Goal: Transaction & Acquisition: Book appointment/travel/reservation

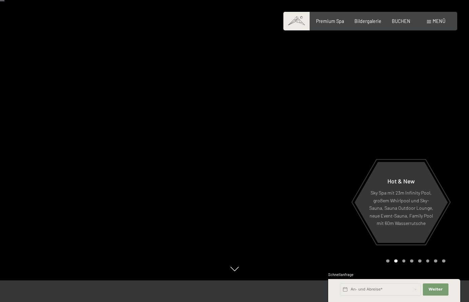
scroll to position [34, 0]
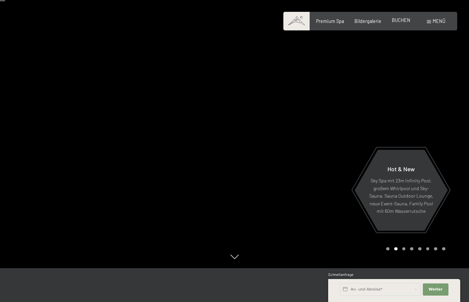
click at [403, 20] on span "BUCHEN" at bounding box center [401, 20] width 19 height 6
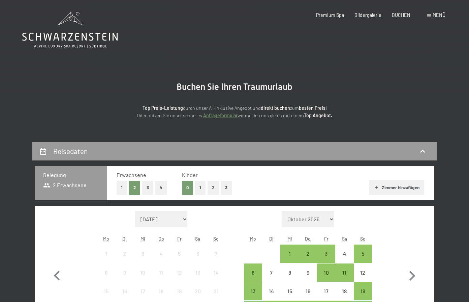
click at [146, 185] on button "3" at bounding box center [147, 187] width 11 height 14
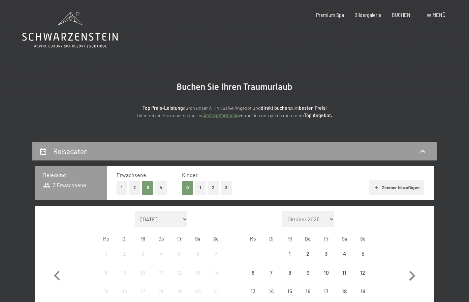
click at [201, 190] on button "1" at bounding box center [200, 187] width 10 height 14
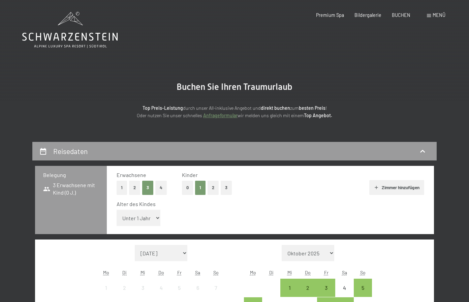
click at [117, 217] on select "Unter 1 Jahr 1 Jahr 2 Jahre 3 Jahre 4 Jahre 5 Jahre 6 Jahre 7 Jahre 8 Jahre 9 J…" at bounding box center [139, 217] width 44 height 16
select select "14"
click at [117, 209] on select "Unter 1 Jahr 1 Jahr 2 Jahre 3 Jahre 4 Jahre 5 Jahre 6 Jahre 7 Jahre 8 Jahre 9 J…" at bounding box center [139, 217] width 44 height 16
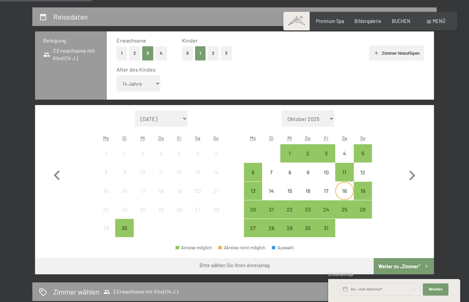
scroll to position [135, 0]
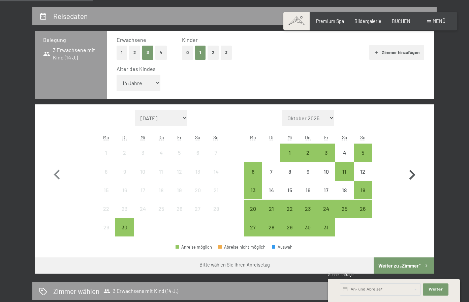
click at [412, 173] on icon "button" at bounding box center [413, 175] width 6 height 10
select select "[DATE]"
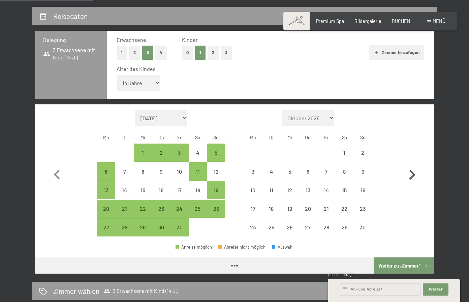
click at [412, 173] on icon "button" at bounding box center [413, 175] width 6 height 10
select select "[DATE]"
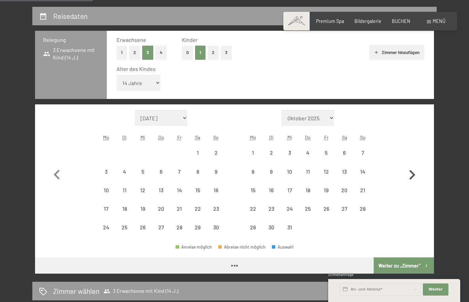
select select "[DATE]"
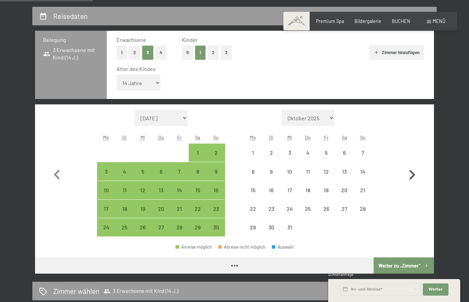
select select "[DATE]"
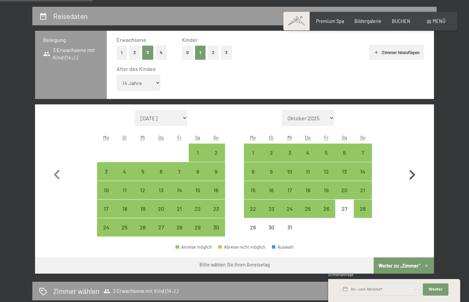
click at [412, 173] on icon "button" at bounding box center [413, 175] width 6 height 10
select select "[DATE]"
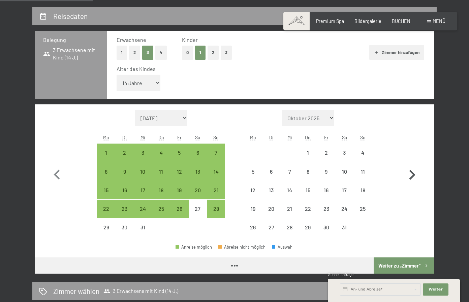
select select "[DATE]"
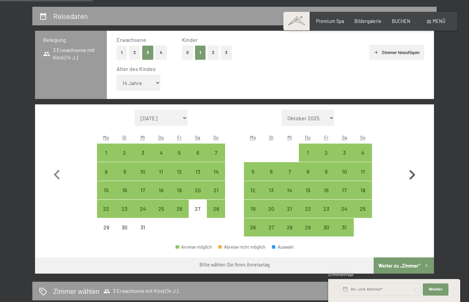
click at [412, 173] on icon "button" at bounding box center [413, 175] width 6 height 10
select select "[DATE]"
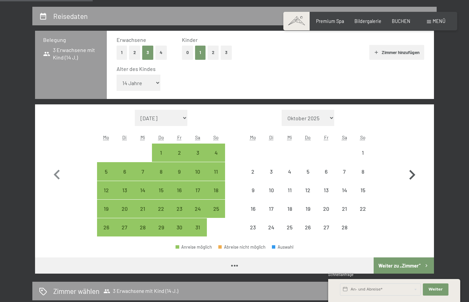
click at [412, 173] on icon "button" at bounding box center [413, 175] width 6 height 10
select select "[DATE]"
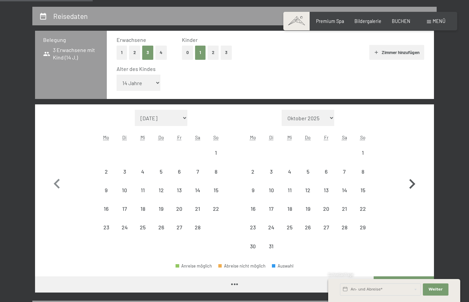
click at [412, 173] on button "button" at bounding box center [413, 182] width 20 height 145
select select "[DATE]"
click at [412, 173] on button "button" at bounding box center [413, 182] width 20 height 145
select select "[DATE]"
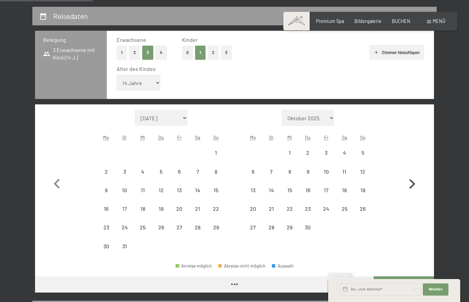
select select "[DATE]"
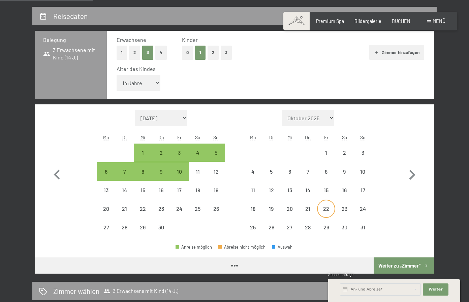
select select "[DATE]"
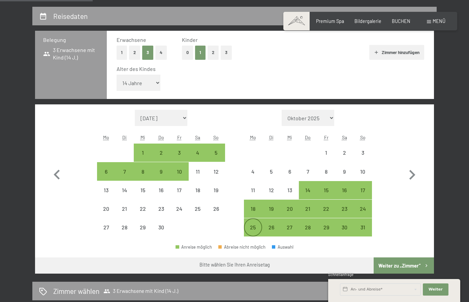
click at [252, 226] on div "25" at bounding box center [253, 232] width 17 height 17
select select "[DATE]"
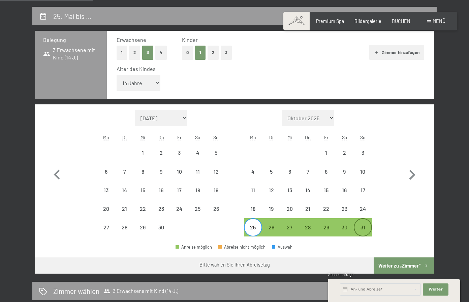
click at [360, 231] on div "31" at bounding box center [363, 232] width 17 height 17
select select "[DATE]"
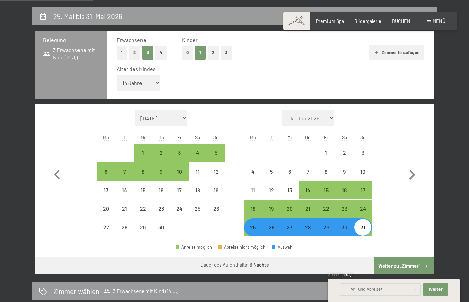
click at [404, 268] on button "Weiter zu „Zimmer“" at bounding box center [404, 265] width 60 height 16
select select "[DATE]"
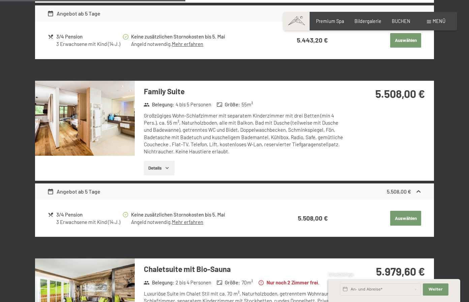
scroll to position [681, 0]
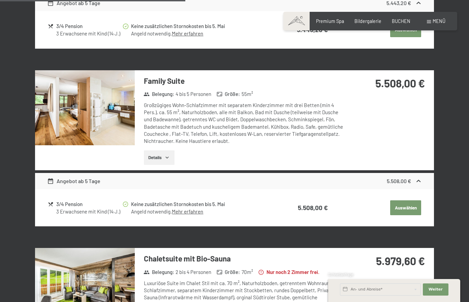
click at [99, 116] on img at bounding box center [85, 107] width 100 height 75
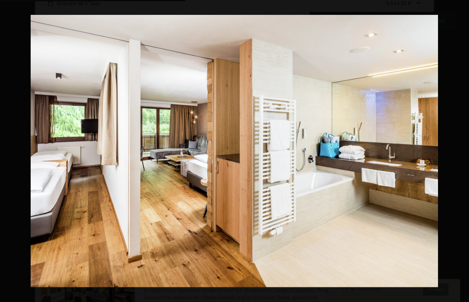
click at [461, 148] on button "button" at bounding box center [458, 151] width 24 height 34
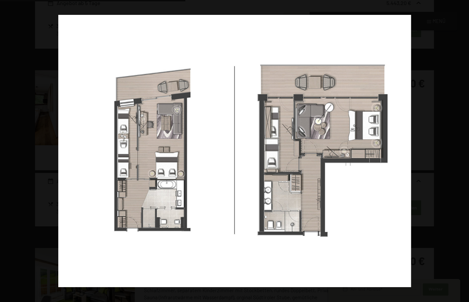
click at [461, 148] on button "button" at bounding box center [458, 151] width 24 height 34
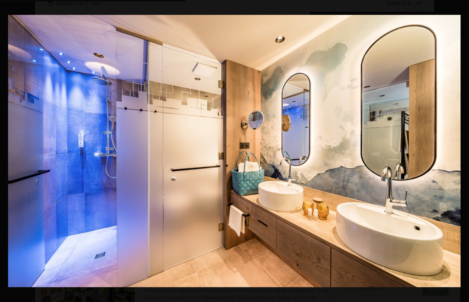
click at [461, 148] on button "button" at bounding box center [458, 151] width 24 height 34
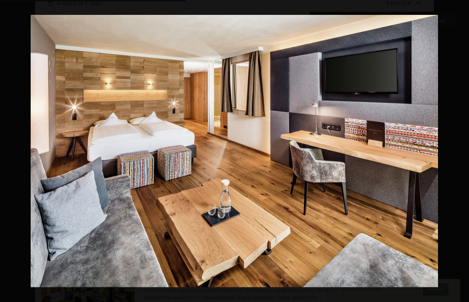
click at [461, 148] on button "button" at bounding box center [458, 151] width 24 height 34
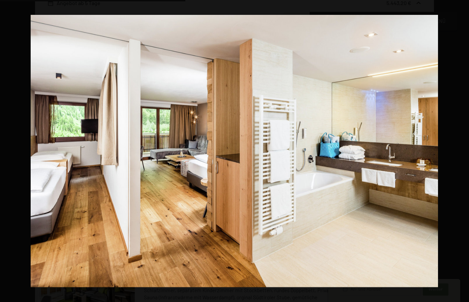
click at [461, 148] on button "button" at bounding box center [458, 151] width 24 height 34
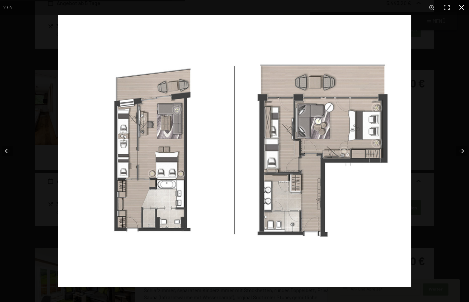
click at [460, 5] on button "button" at bounding box center [462, 7] width 15 height 15
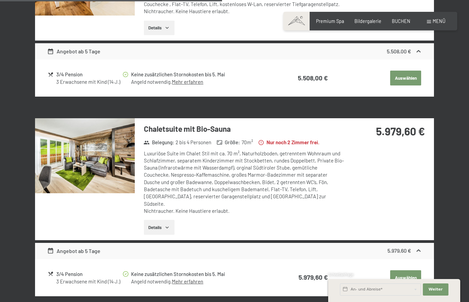
scroll to position [816, 0]
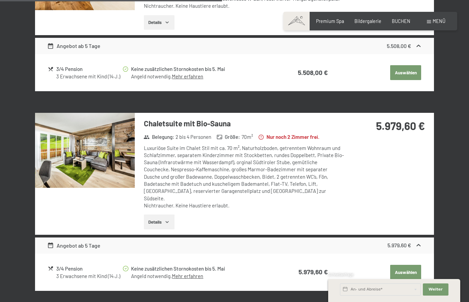
click at [78, 152] on img at bounding box center [85, 150] width 100 height 75
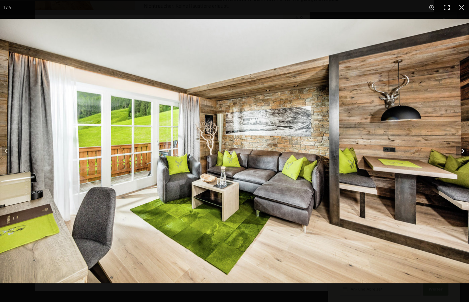
click at [461, 149] on button "button" at bounding box center [458, 151] width 24 height 34
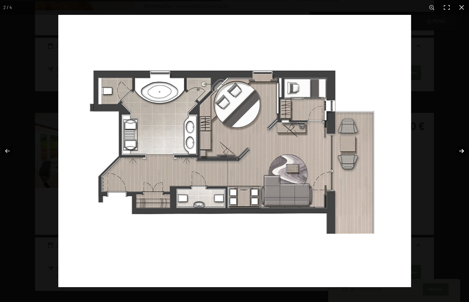
click at [461, 149] on button "button" at bounding box center [458, 151] width 24 height 34
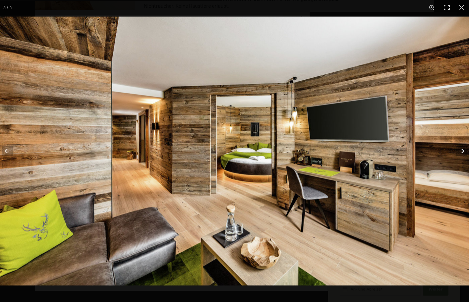
click at [461, 149] on button "button" at bounding box center [458, 151] width 24 height 34
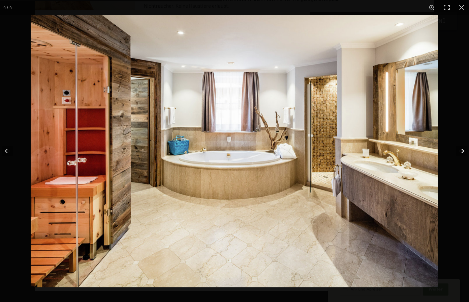
click at [461, 149] on button "button" at bounding box center [458, 151] width 24 height 34
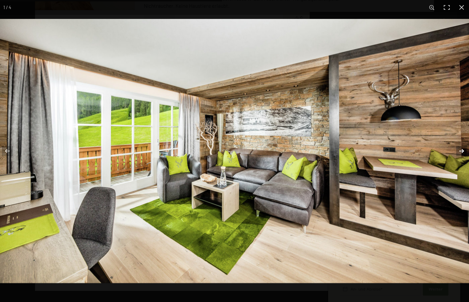
click at [461, 149] on button "button" at bounding box center [458, 151] width 24 height 34
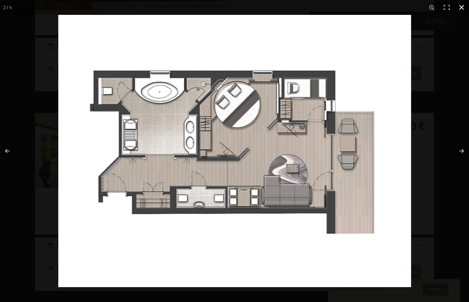
click at [465, 9] on button "button" at bounding box center [462, 7] width 15 height 15
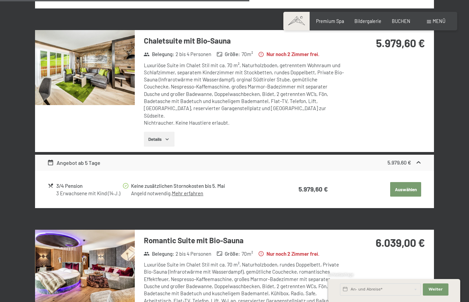
scroll to position [917, 0]
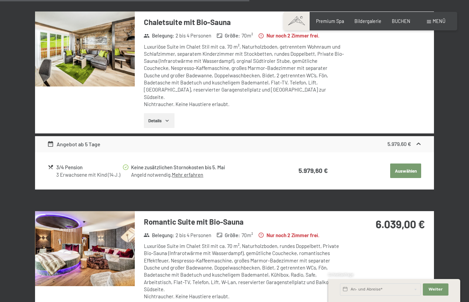
click at [188, 171] on link "Mehr erfahren" at bounding box center [187, 174] width 31 height 6
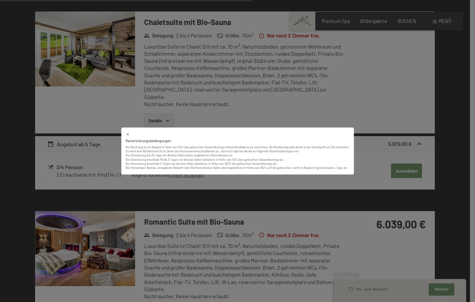
drag, startPoint x: 187, startPoint y: 147, endPoint x: 117, endPoint y: 138, distance: 70.8
click at [117, 138] on div "Reservierungsbedingungen Bei Buchung ist ein Angeld in Höhe von 30% des gebucht…" at bounding box center [237, 151] width 475 height 302
drag, startPoint x: 117, startPoint y: 138, endPoint x: 88, endPoint y: 108, distance: 41.5
click at [89, 107] on div "Reservierungsbedingungen Bei Buchung ist ein Angeld in Höhe von 30% des gebucht…" at bounding box center [237, 151] width 475 height 302
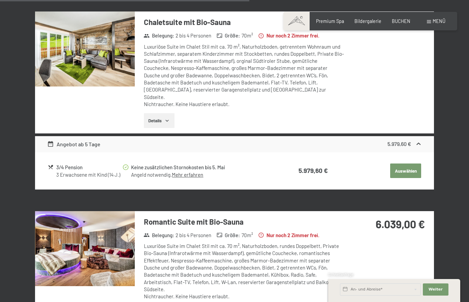
click at [81, 140] on div "Angebot ab 5 Tage" at bounding box center [74, 144] width 54 height 8
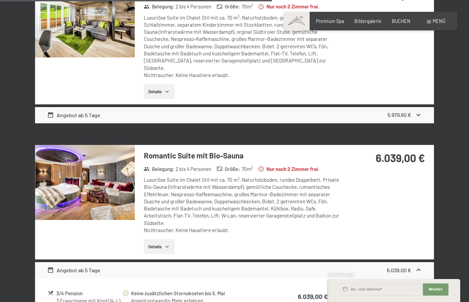
scroll to position [985, 0]
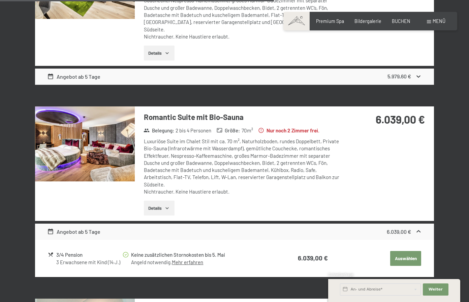
click at [80, 127] on img at bounding box center [85, 143] width 100 height 75
